Goal: Task Accomplishment & Management: Complete application form

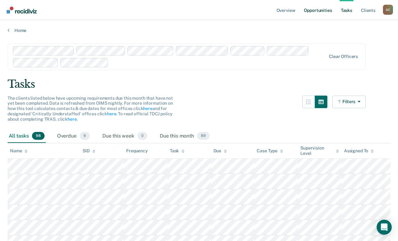
click at [331, 6] on link "Opportunities" at bounding box center [317, 10] width 30 height 20
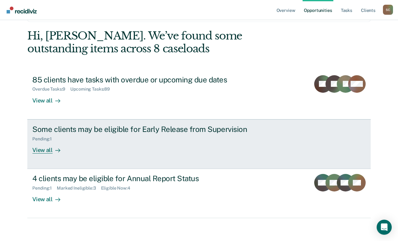
scroll to position [37, 0]
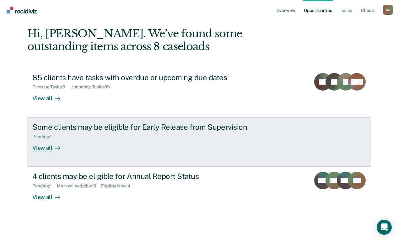
click at [67, 148] on div "View all" at bounding box center [49, 145] width 35 height 12
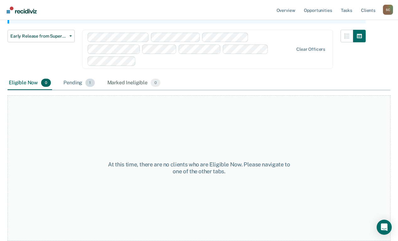
click at [68, 82] on div "Pending 1" at bounding box center [79, 83] width 34 height 14
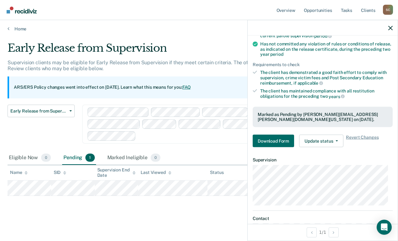
scroll to position [94, 0]
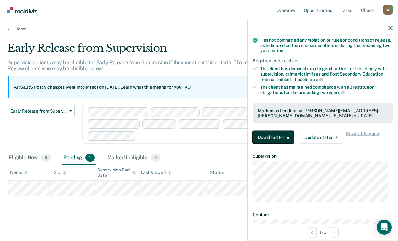
click at [281, 135] on button "Download Form" at bounding box center [272, 137] width 41 height 13
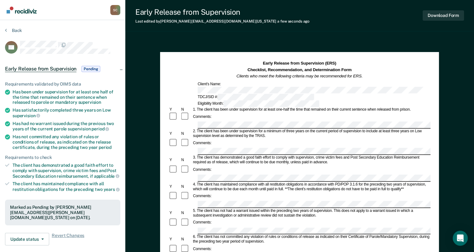
click at [226, 79] on div "Early Release from Supervision (ERS) Checklist, Recommendation, and Determinati…" at bounding box center [300, 84] width 262 height 46
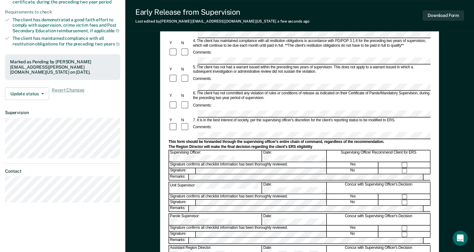
scroll to position [157, 0]
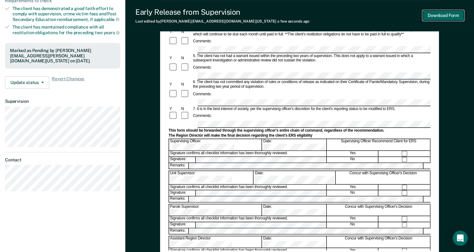
click at [402, 18] on button "Download Form" at bounding box center [443, 15] width 41 height 10
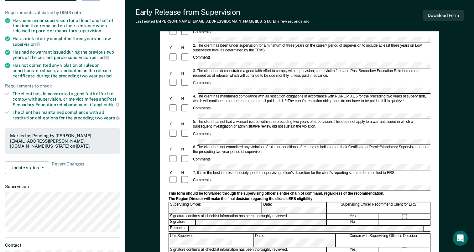
scroll to position [0, 0]
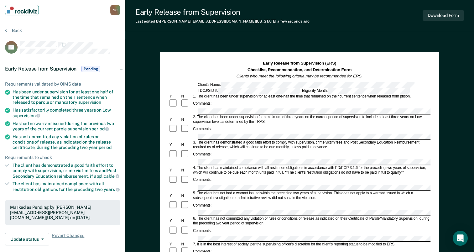
click at [15, 9] on img "Main navigation" at bounding box center [22, 10] width 30 height 7
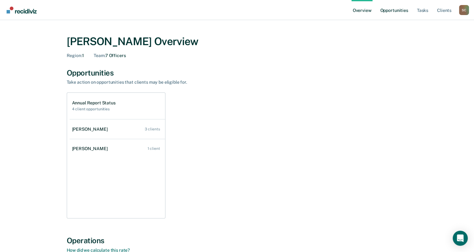
click at [402, 9] on link "Opportunities" at bounding box center [394, 10] width 30 height 20
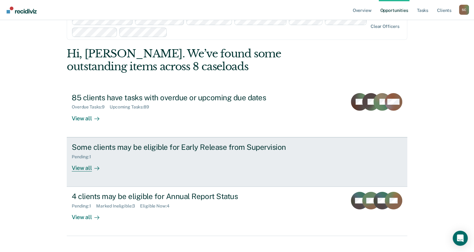
scroll to position [26, 0]
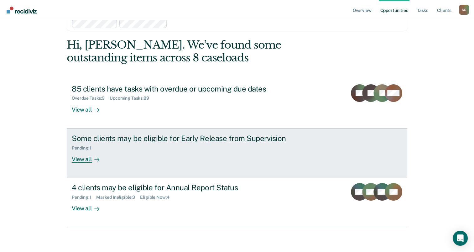
click at [116, 147] on div "Pending : 1" at bounding box center [182, 147] width 220 height 8
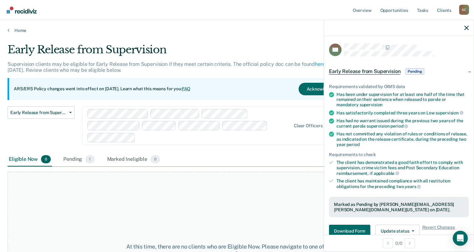
scroll to position [115, 0]
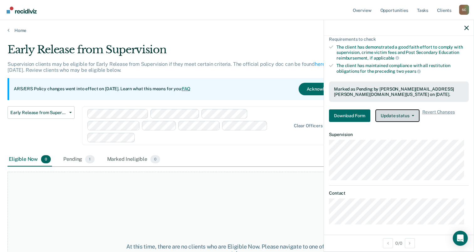
click at [402, 115] on icon "button" at bounding box center [413, 115] width 3 height 1
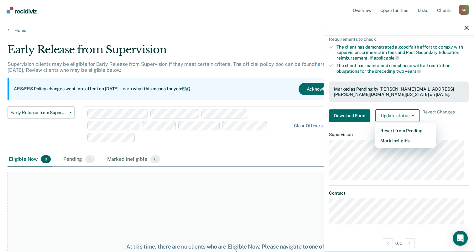
click at [402, 132] on dt "Supervision" at bounding box center [399, 134] width 140 height 5
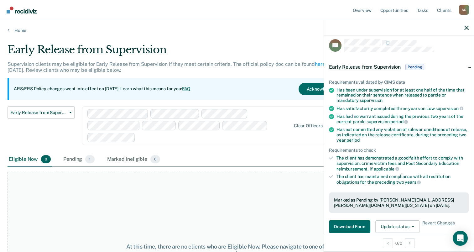
scroll to position [0, 0]
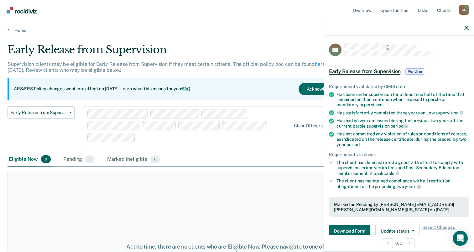
click at [203, 191] on div "At this time, there are no clients who are Eligible Now. Please navigate to one…" at bounding box center [237, 250] width 459 height 157
click at [21, 30] on link "Home" at bounding box center [237, 31] width 459 height 6
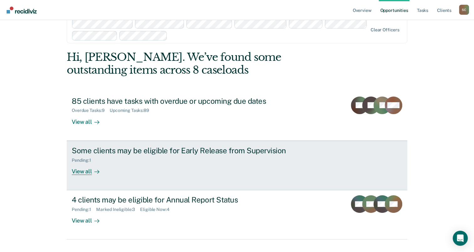
scroll to position [26, 0]
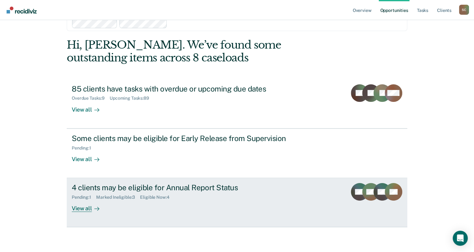
click at [187, 191] on div "4 clients may be eligible for Annual Report Status" at bounding box center [182, 187] width 220 height 9
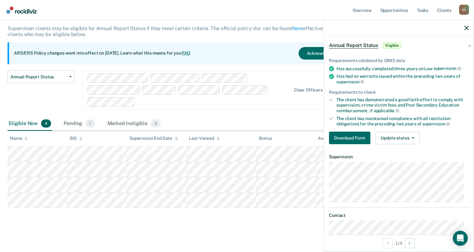
scroll to position [48, 0]
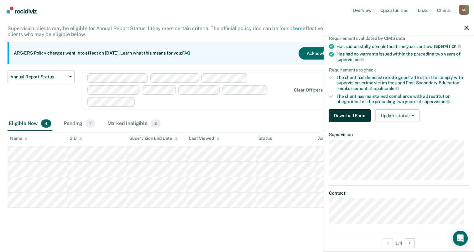
click at [362, 114] on button "Download Form" at bounding box center [349, 115] width 41 height 13
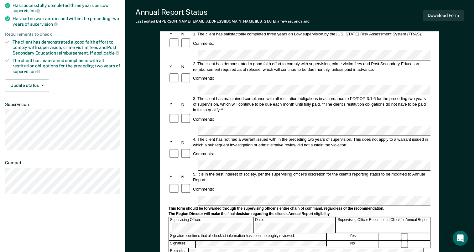
scroll to position [94, 0]
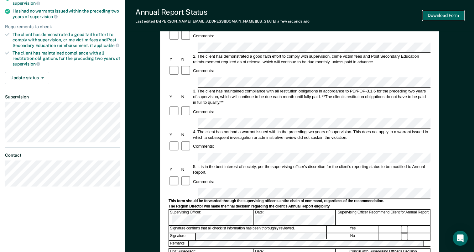
click at [402, 18] on button "Download Form" at bounding box center [443, 15] width 41 height 10
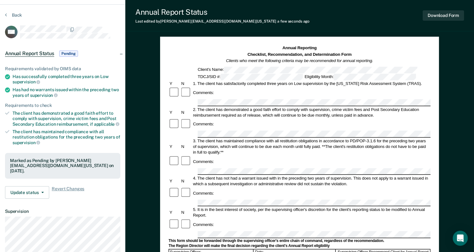
scroll to position [0, 0]
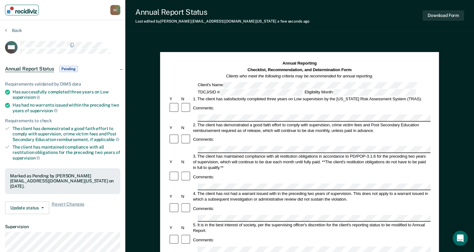
click at [17, 11] on img "Main navigation" at bounding box center [22, 10] width 30 height 7
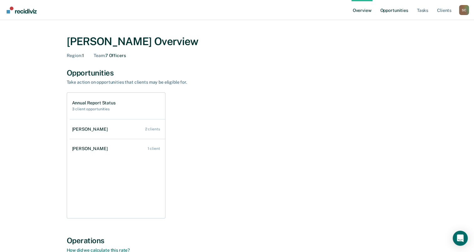
click at [396, 15] on link "Opportunities" at bounding box center [394, 10] width 30 height 20
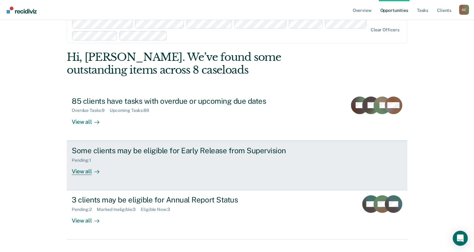
scroll to position [26, 0]
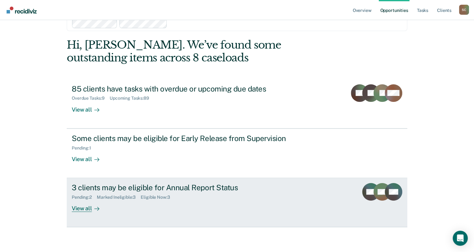
click at [218, 192] on div "Pending : 2 Marked Ineligible : 3 Eligible Now : 3" at bounding box center [182, 196] width 220 height 8
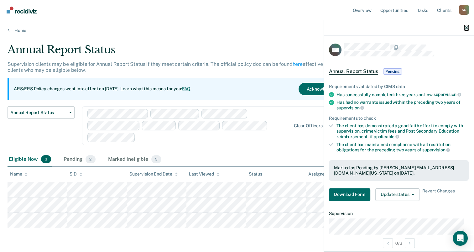
drag, startPoint x: 465, startPoint y: 29, endPoint x: 344, endPoint y: 101, distance: 140.5
click at [402, 29] on icon "button" at bounding box center [467, 28] width 4 height 4
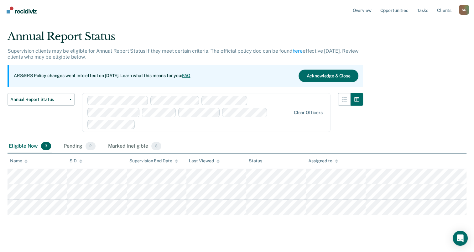
scroll to position [20, 0]
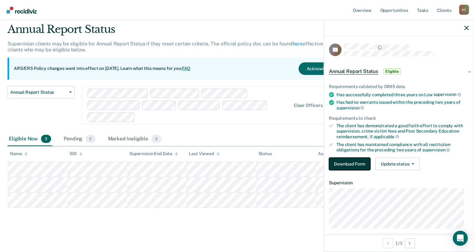
click at [361, 161] on button "Download Form" at bounding box center [349, 164] width 41 height 13
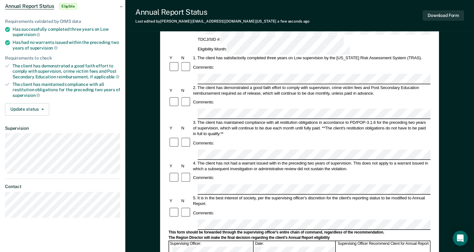
scroll to position [157, 0]
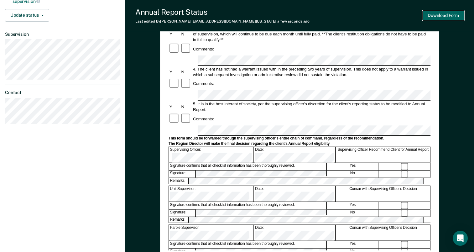
click at [402, 16] on button "Download Form" at bounding box center [443, 15] width 41 height 10
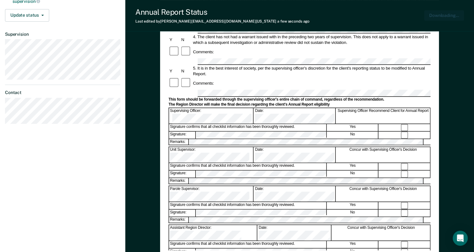
scroll to position [0, 0]
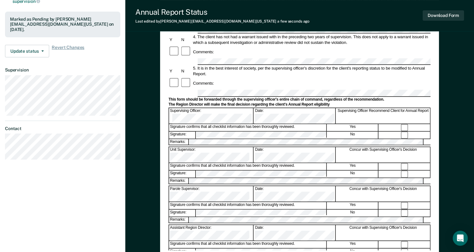
click at [402, 145] on div "Annual Reporting Checklist, Recommendation, and Determination Form Clients who …" at bounding box center [299, 95] width 349 height 426
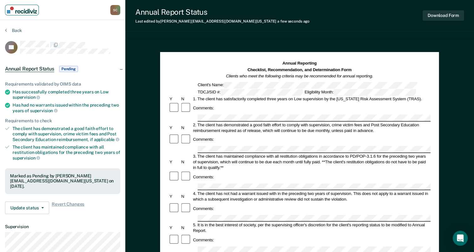
click at [18, 12] on img "Main navigation" at bounding box center [22, 10] width 30 height 7
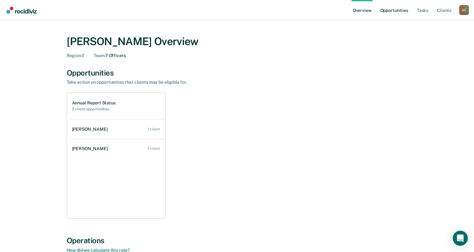
click at [386, 17] on link "Opportunities" at bounding box center [394, 10] width 30 height 20
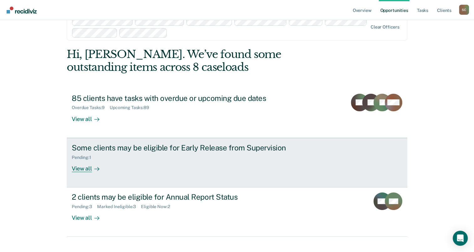
scroll to position [26, 0]
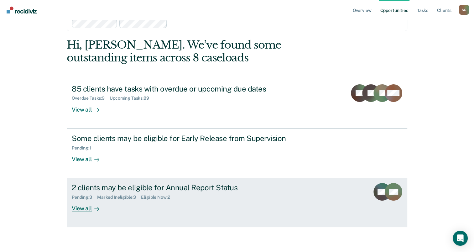
click at [273, 197] on div "Pending : 3 Marked Ineligible : 3 Eligible Now : 2" at bounding box center [182, 196] width 220 height 8
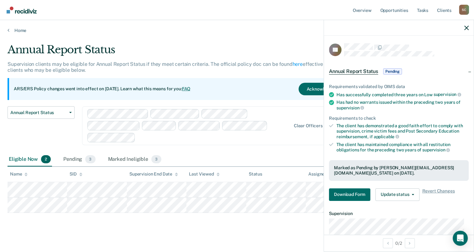
click at [402, 25] on div at bounding box center [399, 28] width 150 height 16
click at [402, 28] on icon "button" at bounding box center [467, 28] width 4 height 4
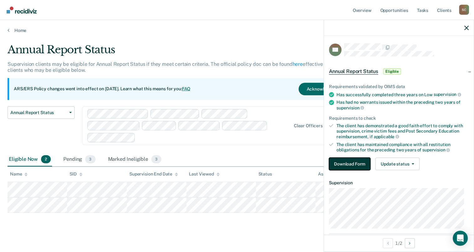
click at [357, 162] on button "Download Form" at bounding box center [349, 164] width 41 height 13
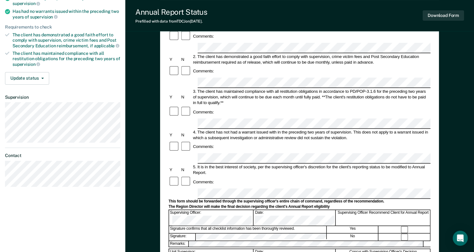
scroll to position [94, 0]
click at [402, 16] on button "Download Form" at bounding box center [443, 15] width 41 height 10
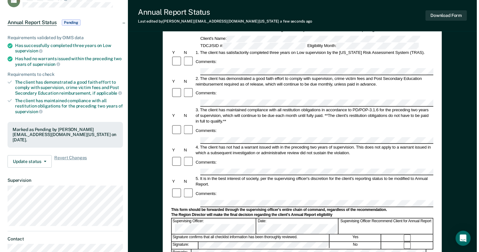
scroll to position [0, 0]
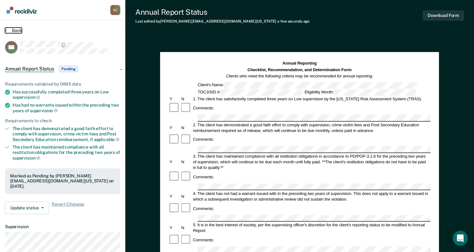
click at [15, 28] on button "Back" at bounding box center [13, 31] width 17 height 6
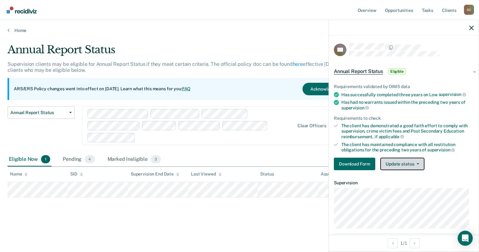
click at [402, 165] on button "Update status" at bounding box center [402, 164] width 44 height 13
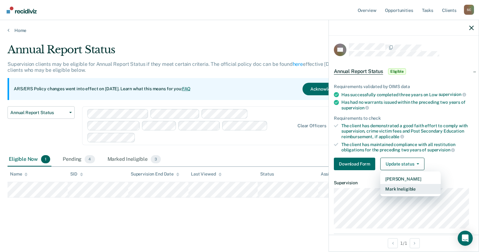
click at [402, 188] on button "Mark Ineligible" at bounding box center [410, 189] width 61 height 10
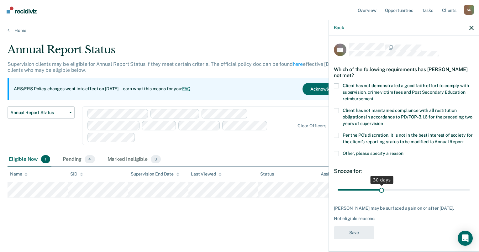
scroll to position [6, 0]
drag, startPoint x: 380, startPoint y: 191, endPoint x: 515, endPoint y: 194, distance: 135.5
type input "90"
click at [402, 194] on input "range" at bounding box center [404, 190] width 132 height 11
click at [377, 153] on span "Other, please specify a reason" at bounding box center [373, 153] width 61 height 5
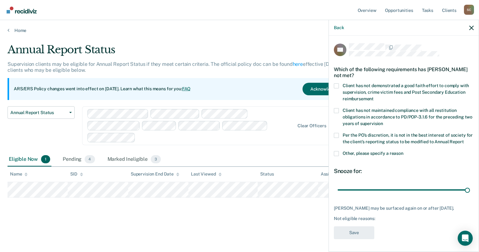
click at [402, 151] on input "Other, please specify a reason" at bounding box center [403, 151] width 0 height 0
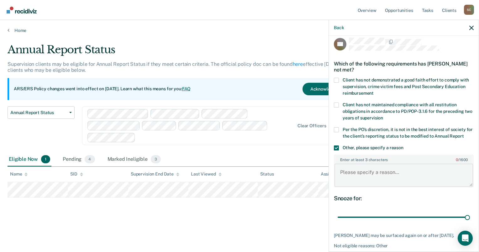
drag, startPoint x: 377, startPoint y: 179, endPoint x: 379, endPoint y: 176, distance: 3.7
click at [377, 179] on textarea "Enter at least 3 characters 0 / 1600" at bounding box center [404, 175] width 139 height 23
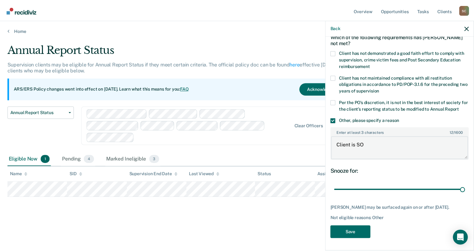
scroll to position [43, 0]
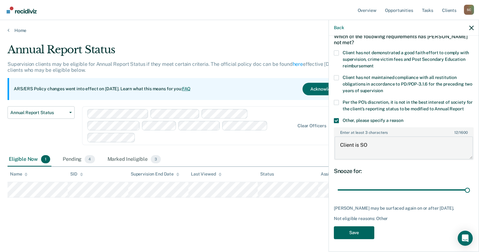
type textarea "Client is SO"
click at [368, 234] on button "Save" at bounding box center [354, 232] width 40 height 13
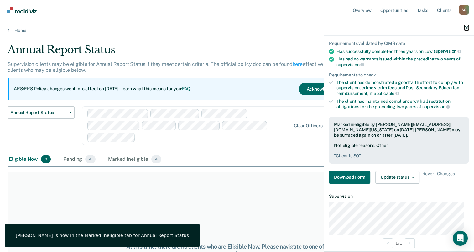
click at [402, 28] on icon "button" at bounding box center [467, 28] width 4 height 4
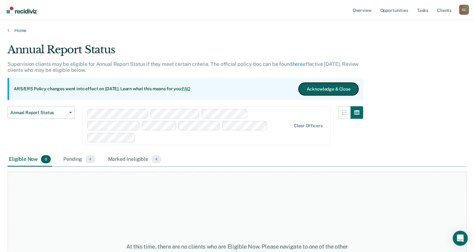
click at [324, 87] on button "Acknowledge & Close" at bounding box center [329, 89] width 60 height 13
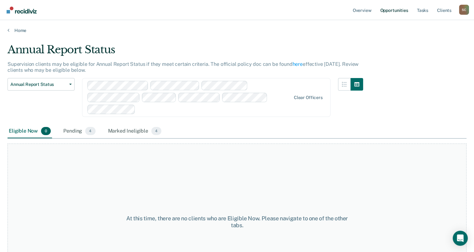
click at [394, 12] on link "Opportunities" at bounding box center [394, 10] width 30 height 20
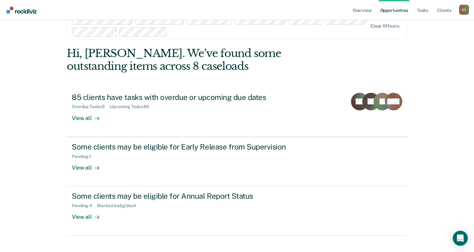
scroll to position [26, 0]
